Goal: Find specific page/section

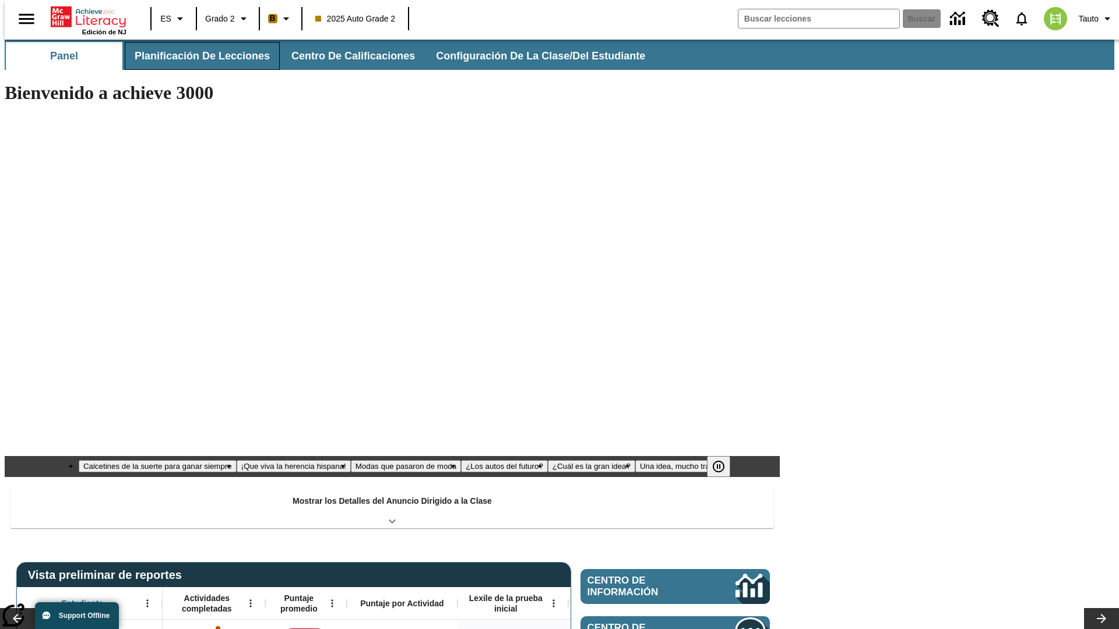
click at [195, 56] on button "Planificación de lecciones" at bounding box center [202, 56] width 155 height 28
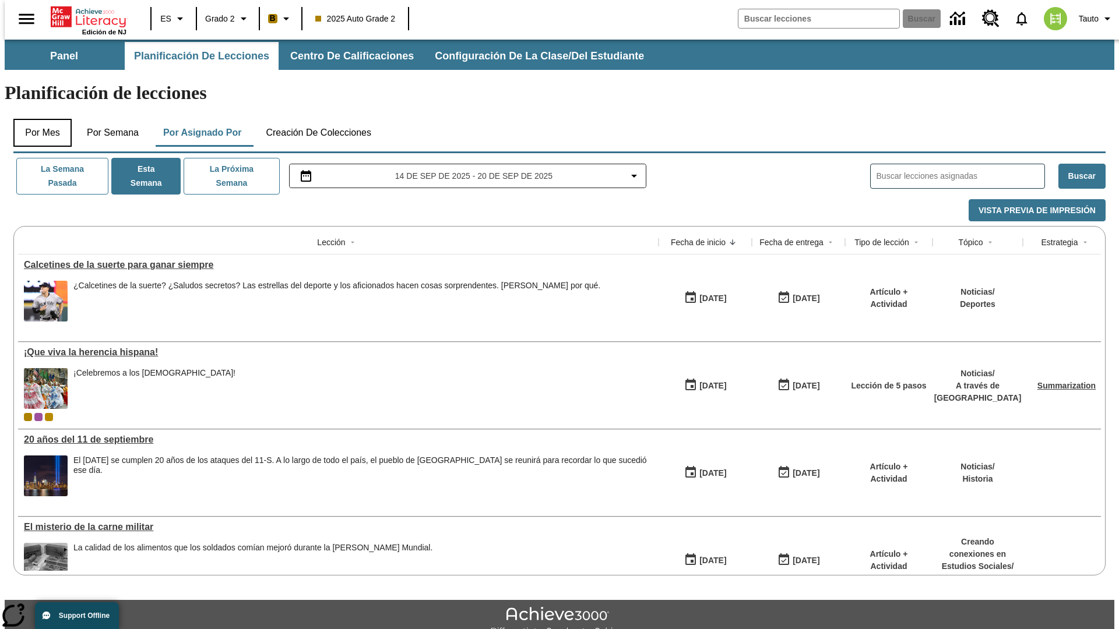
click at [38, 119] on button "Por mes" at bounding box center [42, 133] width 58 height 28
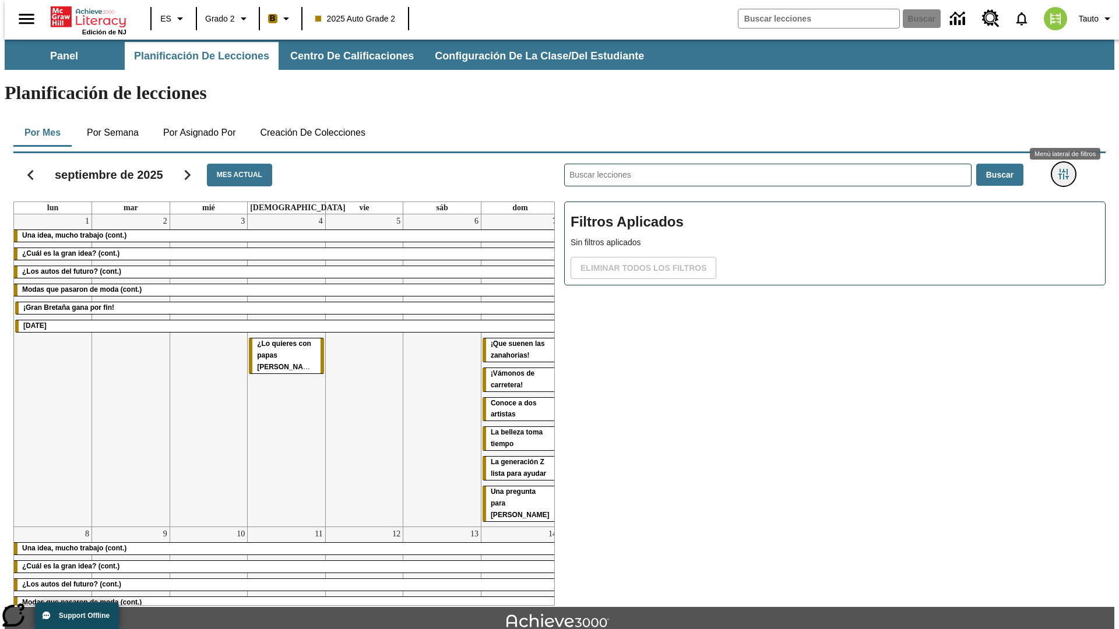
click at [1067, 169] on icon "Menú lateral de filtros" at bounding box center [1063, 174] width 10 height 10
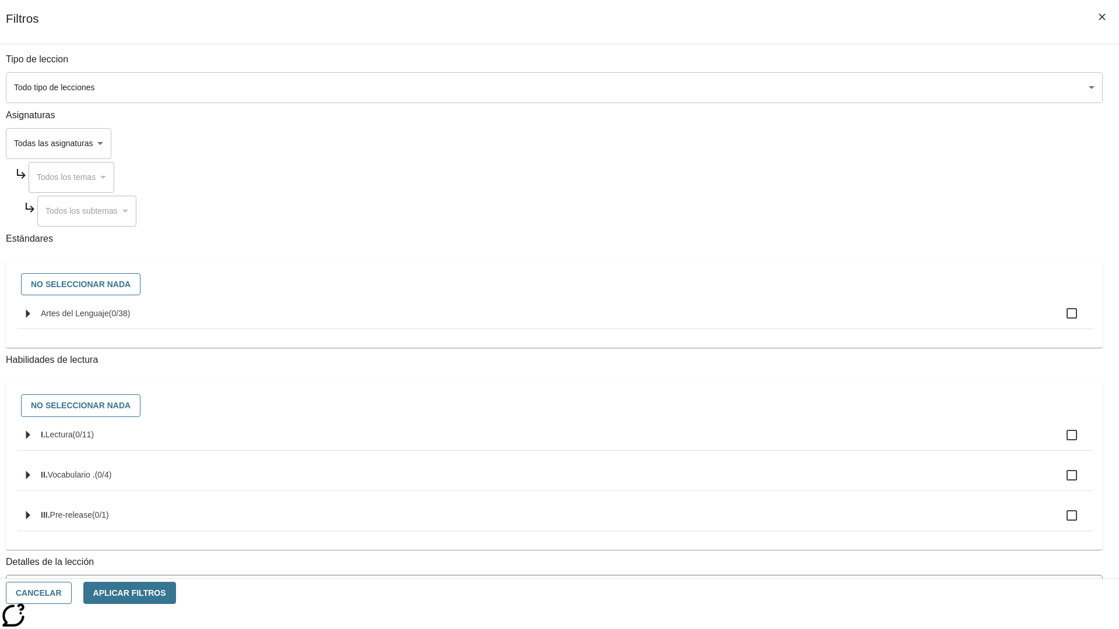
click at [839, 87] on body "[MEDICAL_DATA] al contenido principal Edición de NJ ES Grado 2 B 2025 Auto Grad…" at bounding box center [559, 361] width 1109 height 643
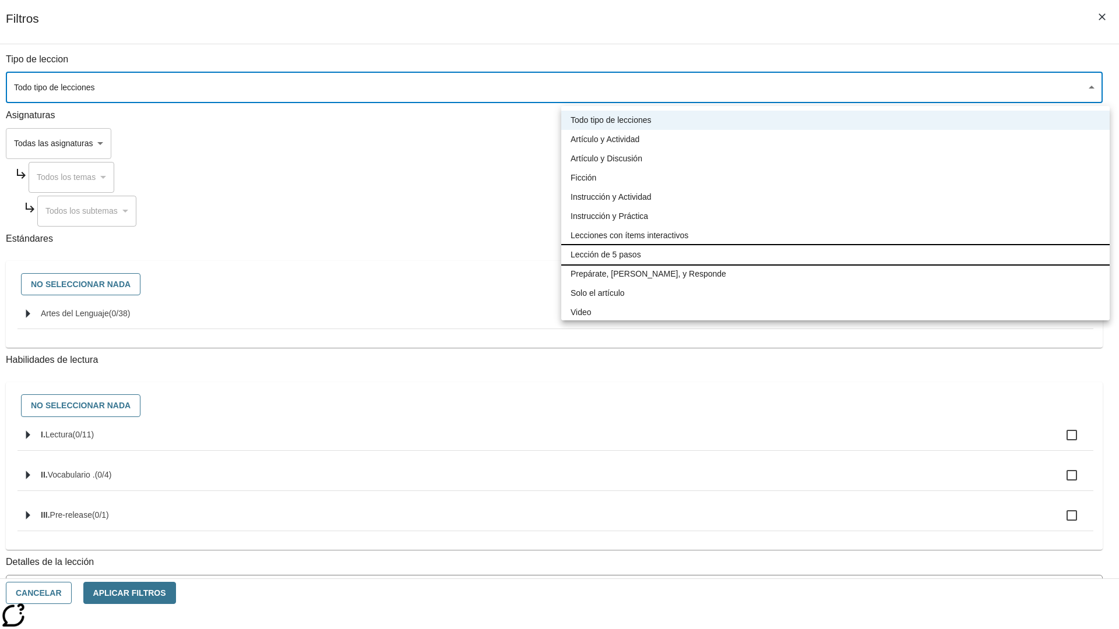
click at [835, 255] on li "Lección de 5 pasos" at bounding box center [835, 254] width 548 height 19
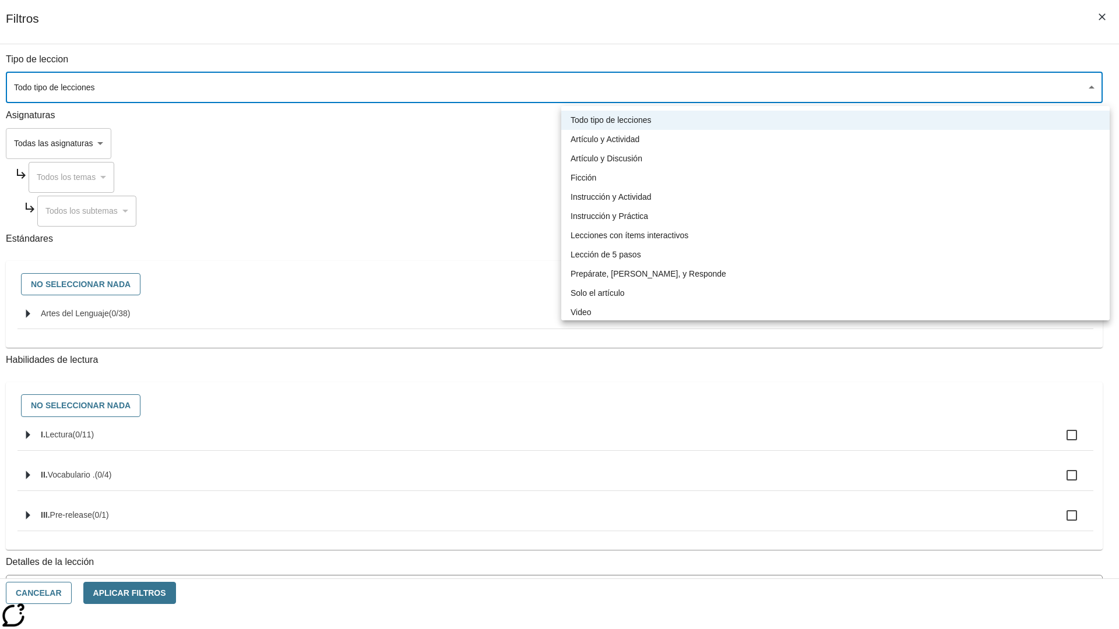
type input "1"
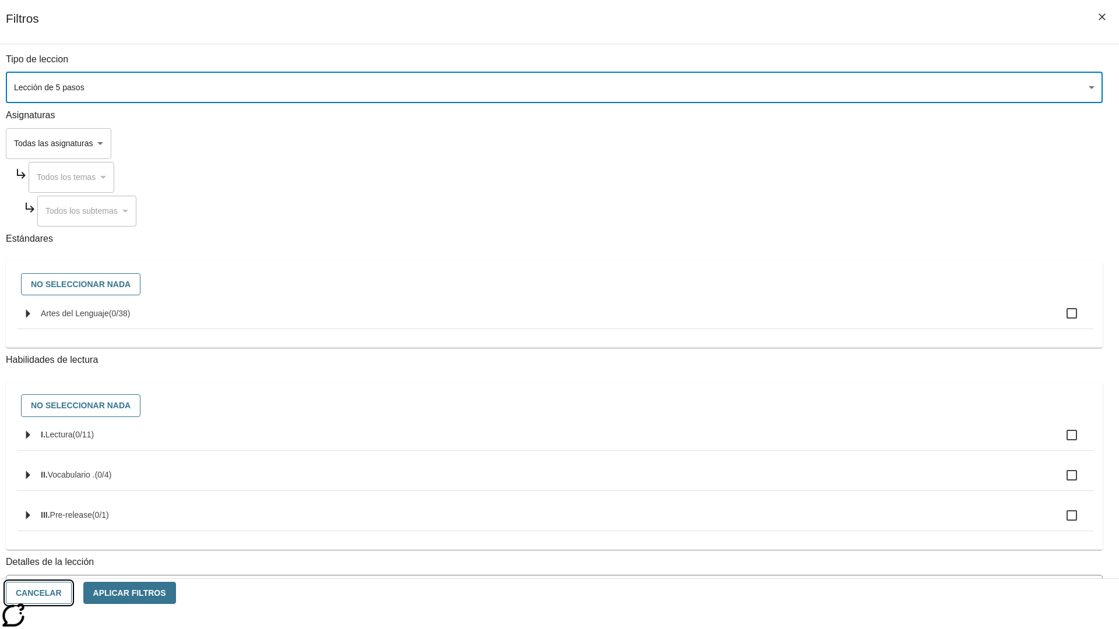
click at [72, 593] on button "Cancelar" at bounding box center [39, 593] width 66 height 23
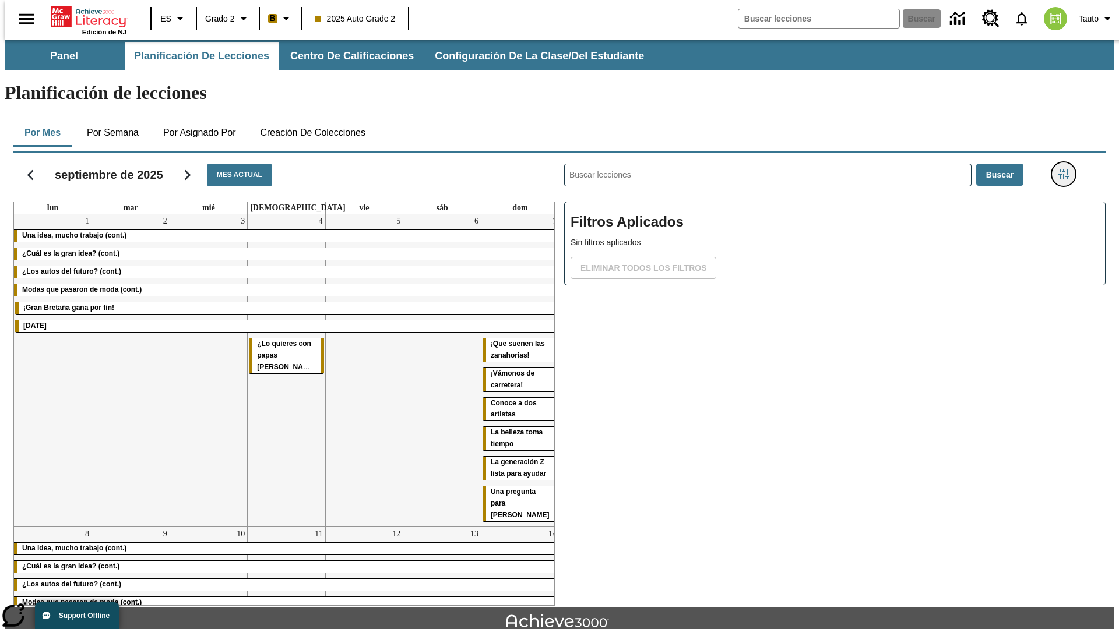
click at [1067, 169] on icon "Menú lateral de filtros" at bounding box center [1063, 174] width 10 height 10
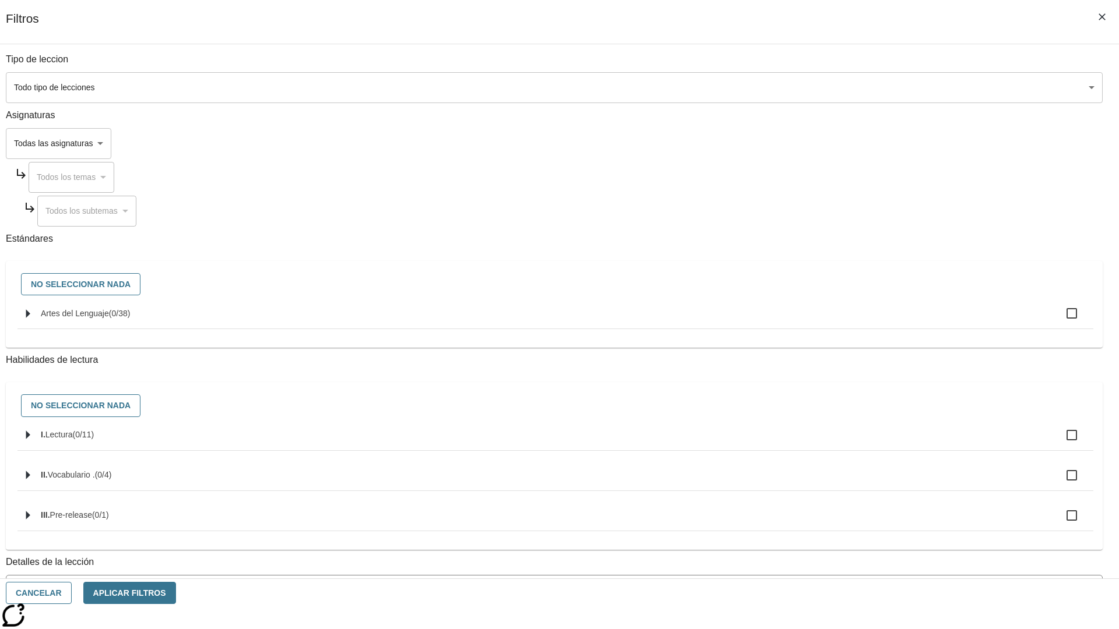
click at [839, 87] on body "[MEDICAL_DATA] al contenido principal Edición de NJ ES Grado 2 B 2025 Auto Grad…" at bounding box center [559, 361] width 1109 height 643
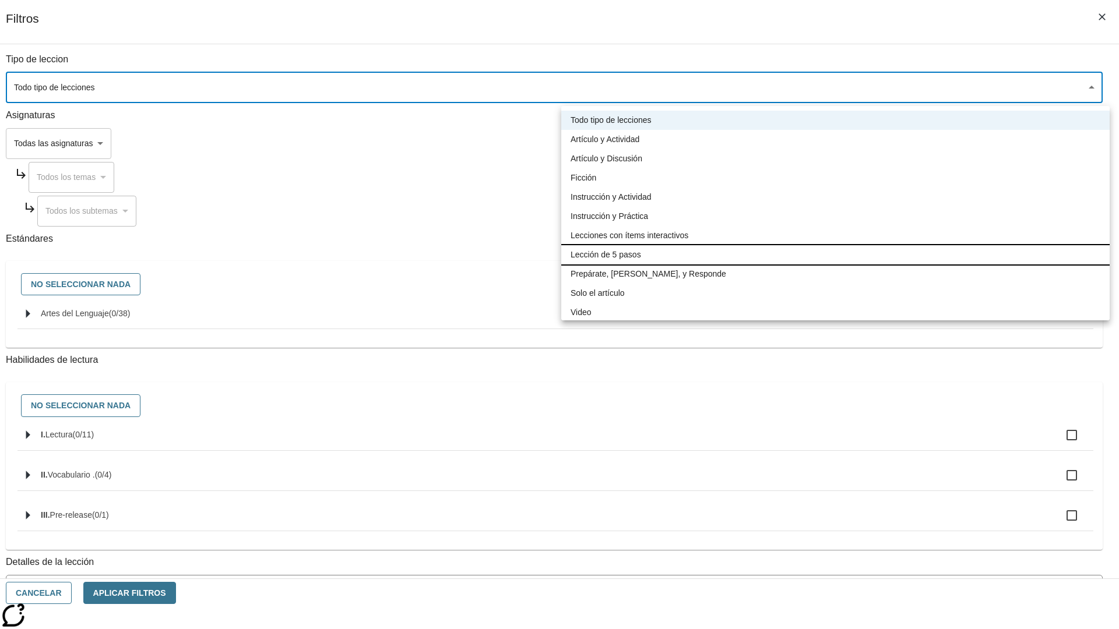
click at [835, 255] on li "Lección de 5 pasos" at bounding box center [835, 254] width 548 height 19
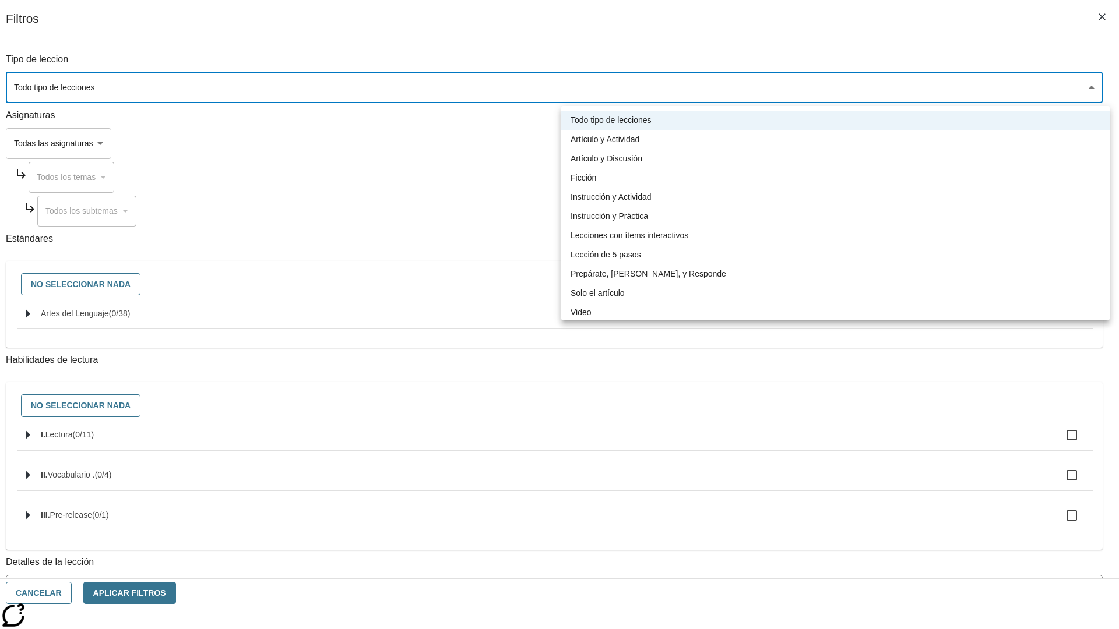
type input "1"
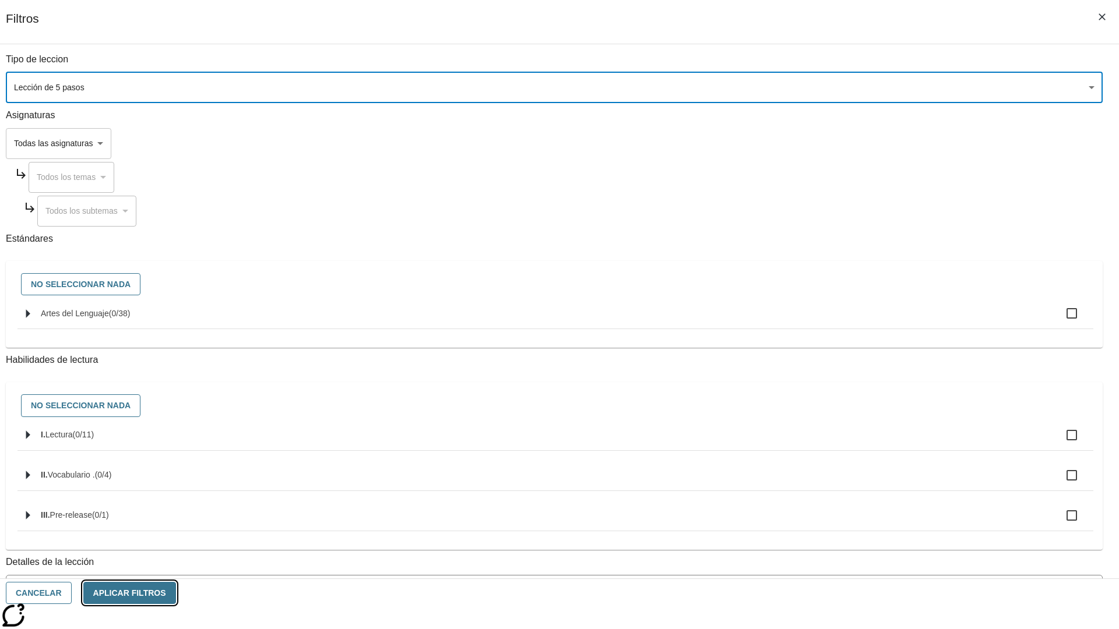
click at [176, 593] on button "Aplicar Filtros" at bounding box center [129, 593] width 93 height 23
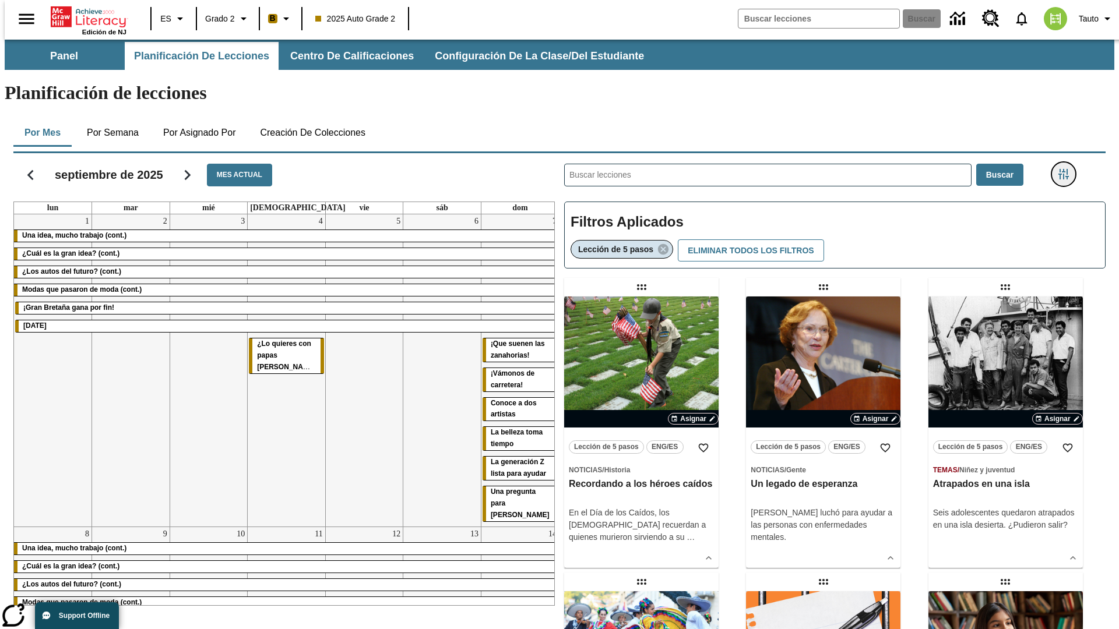
click at [1067, 169] on icon "Menú lateral de filtros" at bounding box center [1063, 174] width 10 height 10
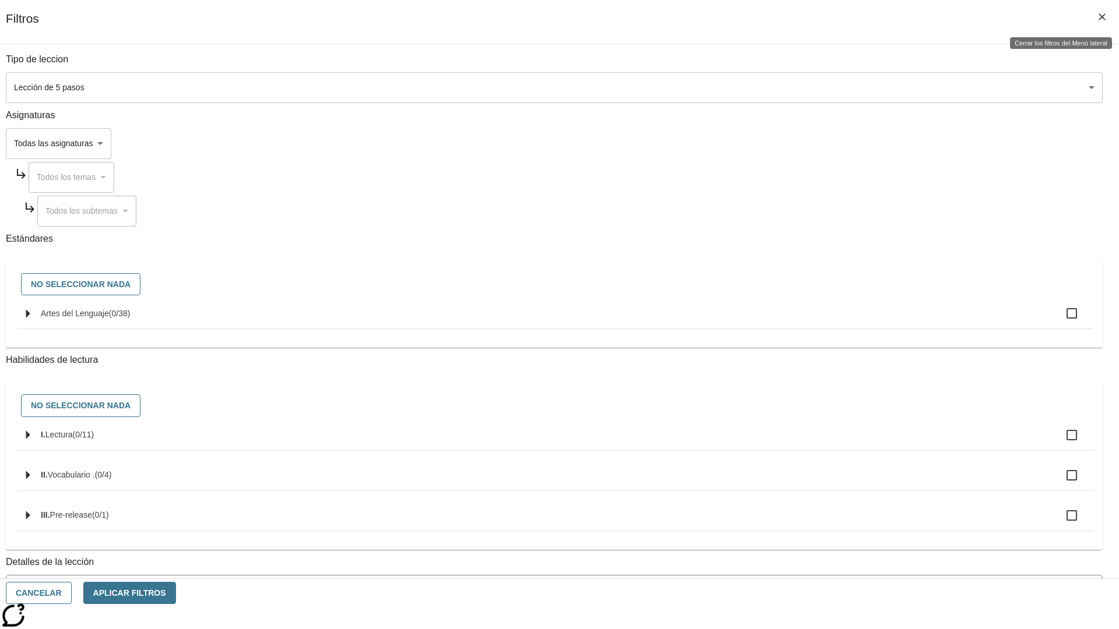
click at [1102, 17] on icon "Cerrar los filtros del Menú lateral" at bounding box center [1101, 16] width 7 height 7
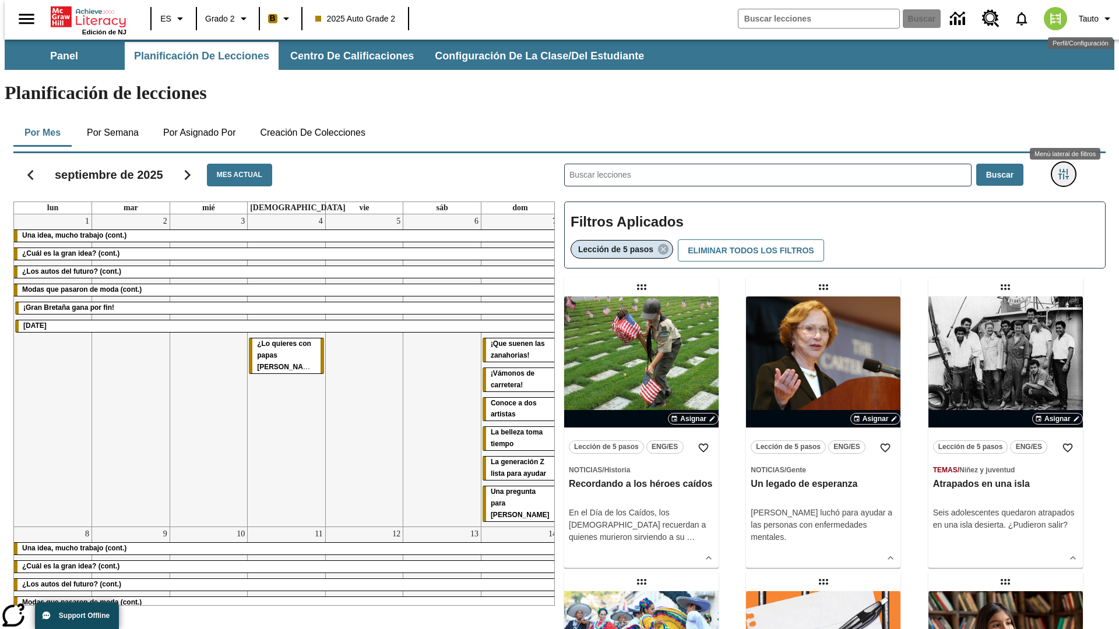
click at [1067, 169] on icon "Menú lateral de filtros" at bounding box center [1063, 174] width 10 height 10
